Goal: Task Accomplishment & Management: Manage account settings

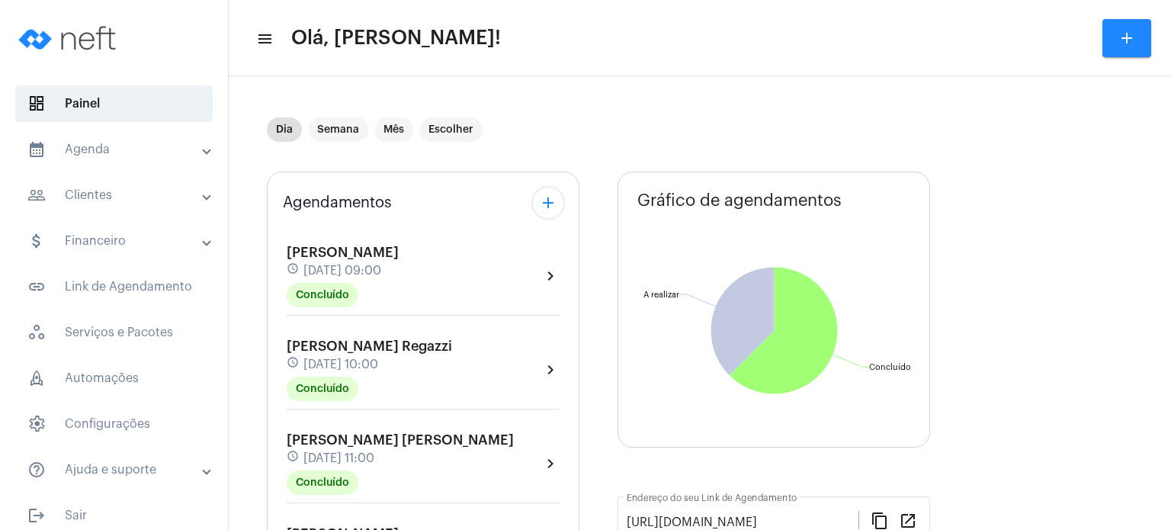
scroll to position [549, 0]
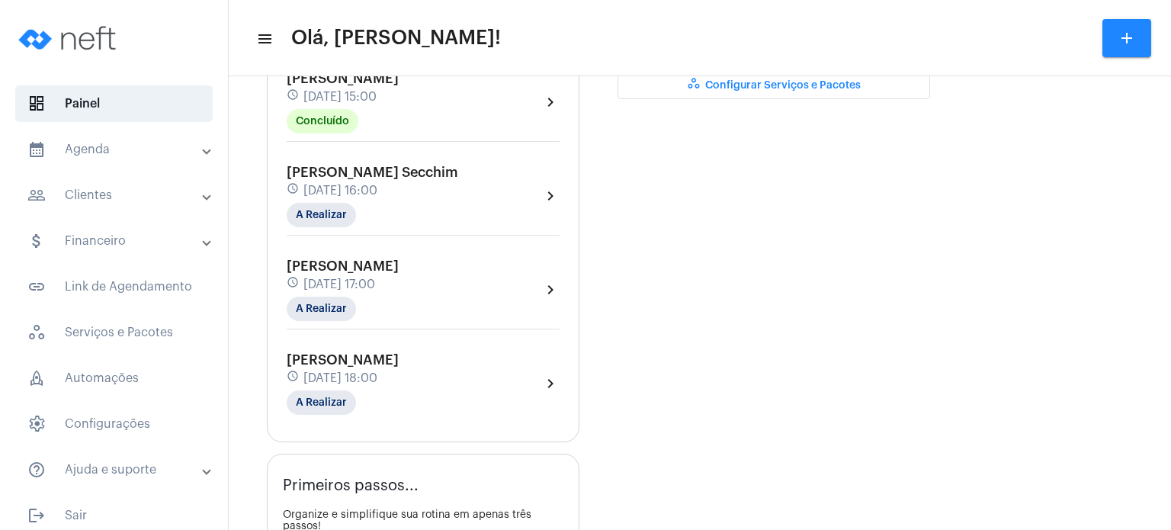
click at [375, 85] on span "[PERSON_NAME]" at bounding box center [343, 79] width 112 height 14
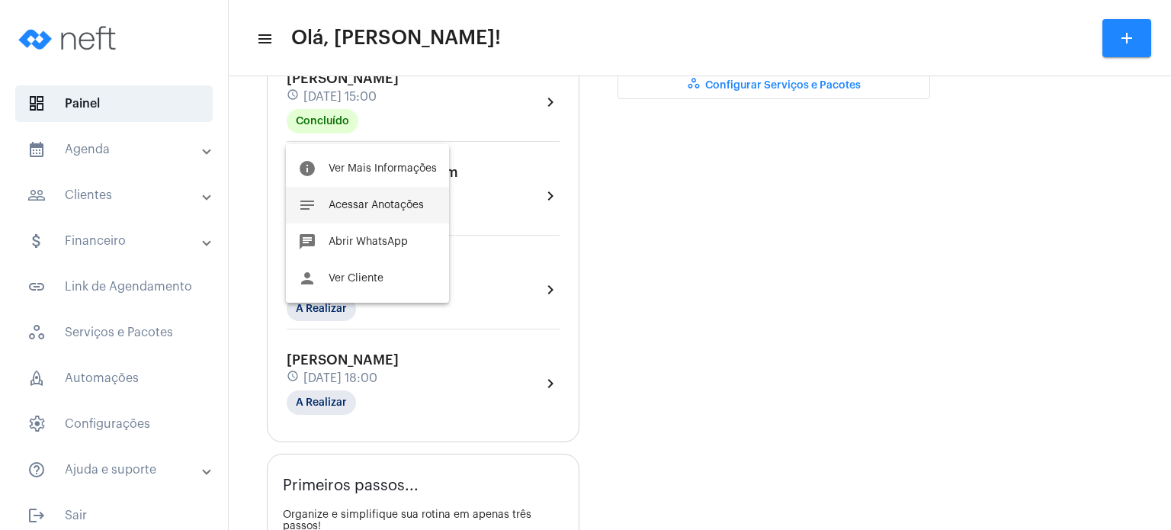
click at [355, 203] on span "Acessar Anotações" at bounding box center [376, 205] width 95 height 11
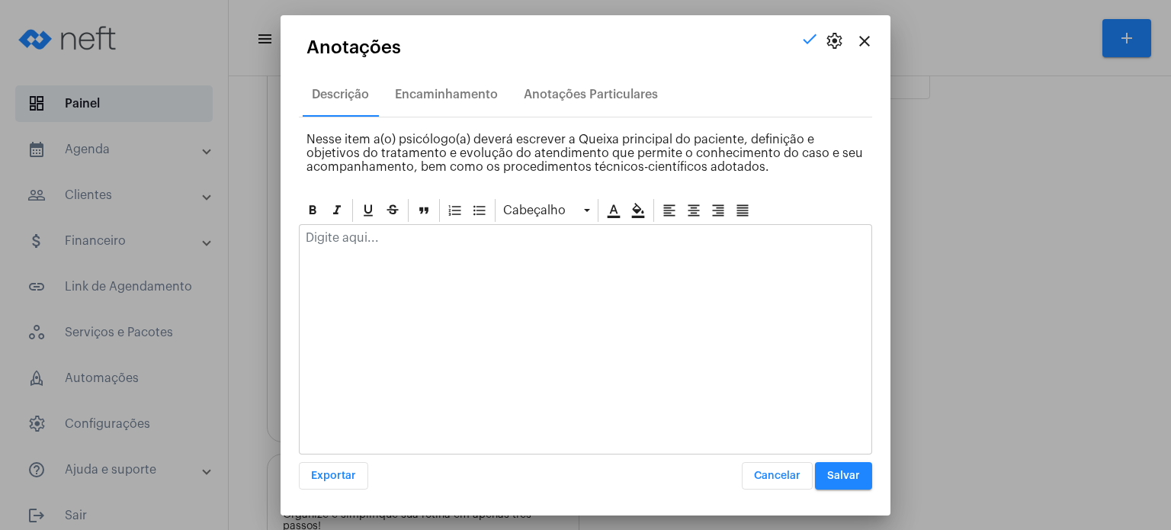
click at [344, 248] on div at bounding box center [586, 242] width 572 height 34
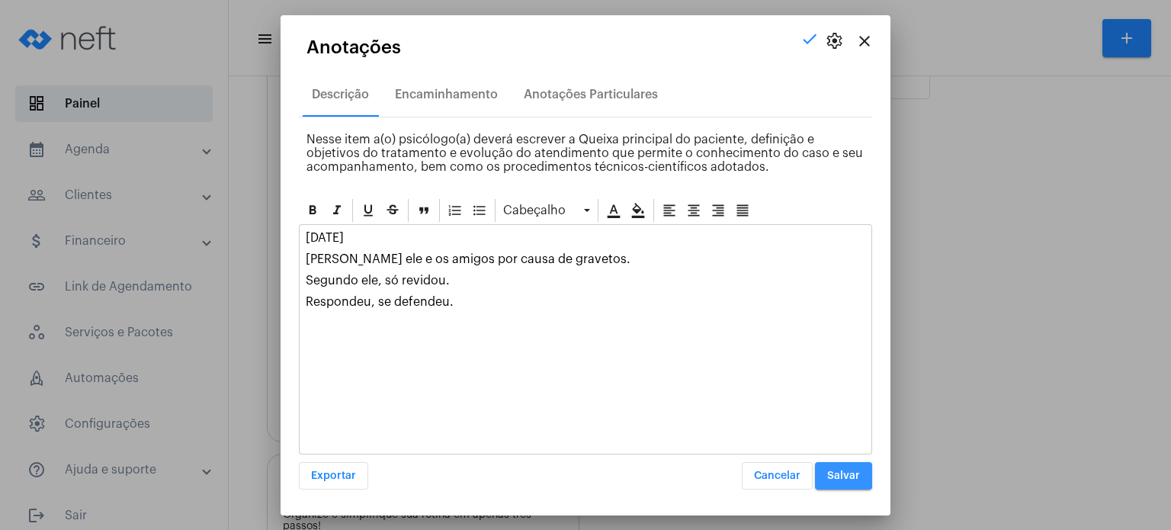
click at [833, 474] on span "Salvar" at bounding box center [843, 476] width 33 height 11
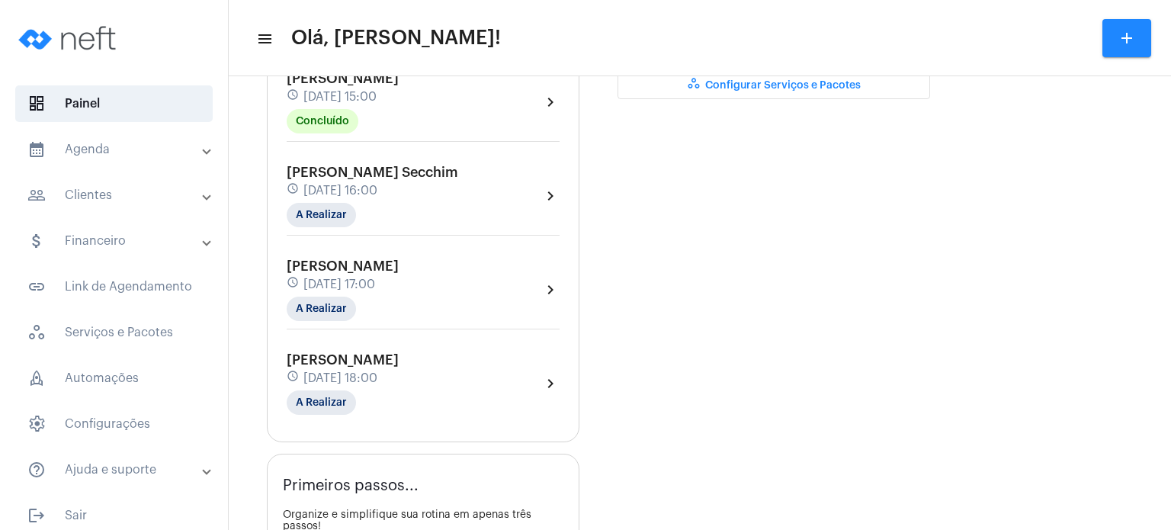
click at [312, 179] on span "[PERSON_NAME] Secchim" at bounding box center [373, 172] width 172 height 14
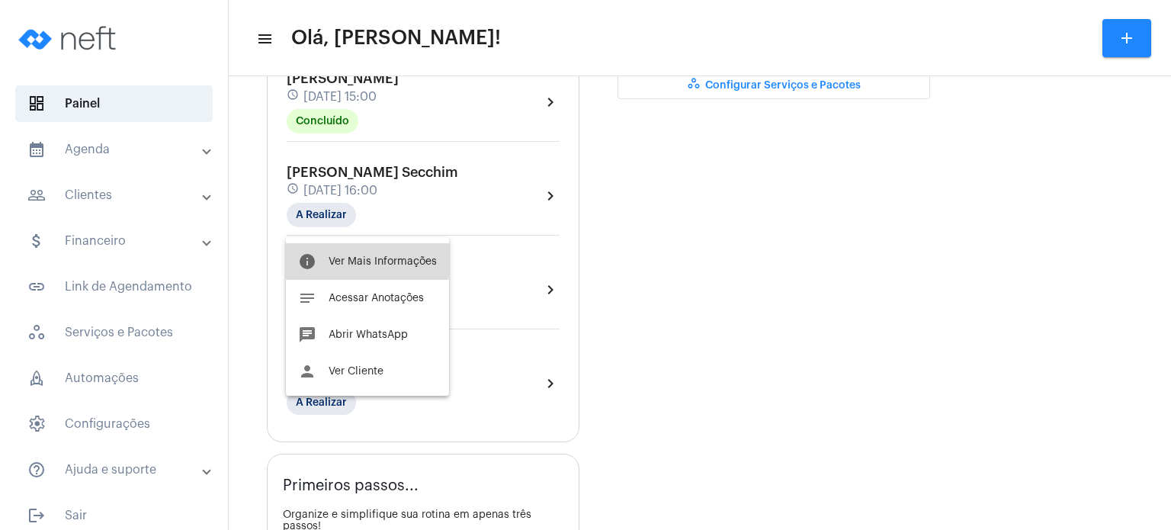
click at [351, 256] on span "Ver Mais Informações" at bounding box center [383, 261] width 108 height 11
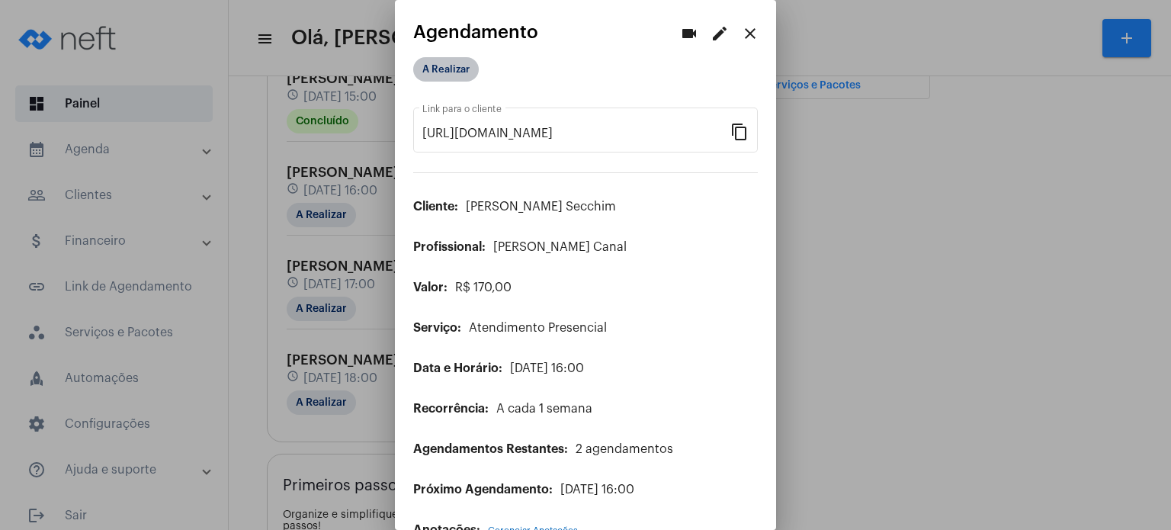
click at [445, 72] on mat-chip "A Realizar" at bounding box center [446, 69] width 66 height 24
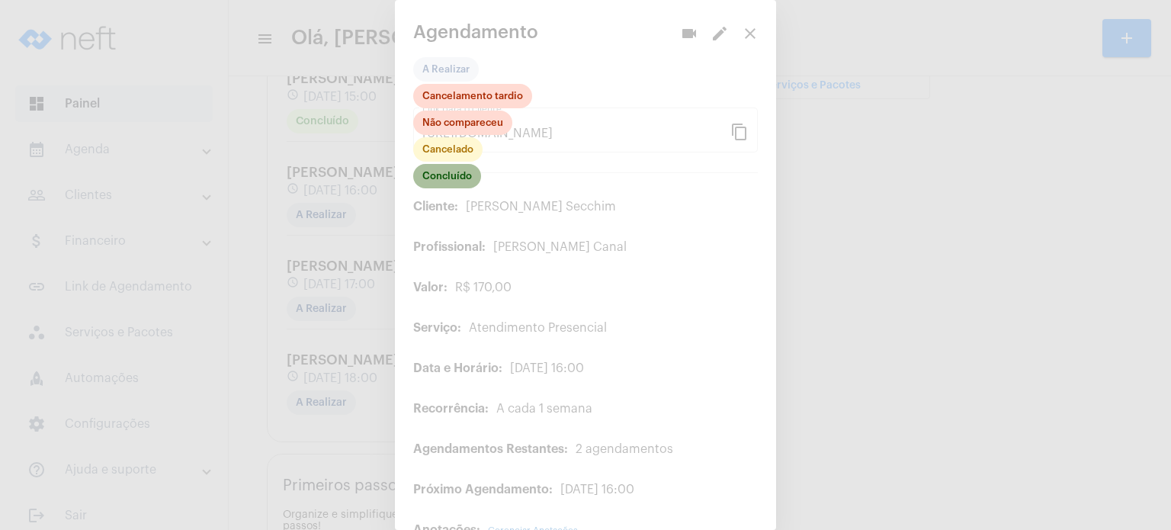
click at [458, 169] on mat-chip "Concluído" at bounding box center [447, 176] width 68 height 24
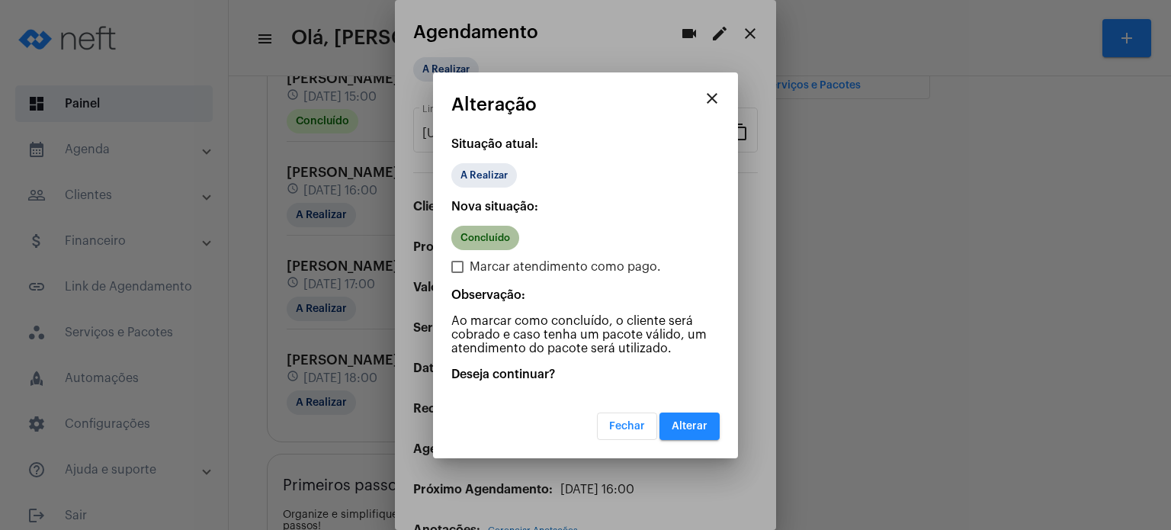
click at [497, 237] on mat-chip "Concluído" at bounding box center [485, 238] width 68 height 24
click at [695, 429] on span "Alterar" at bounding box center [690, 426] width 36 height 11
